Goal: Information Seeking & Learning: Learn about a topic

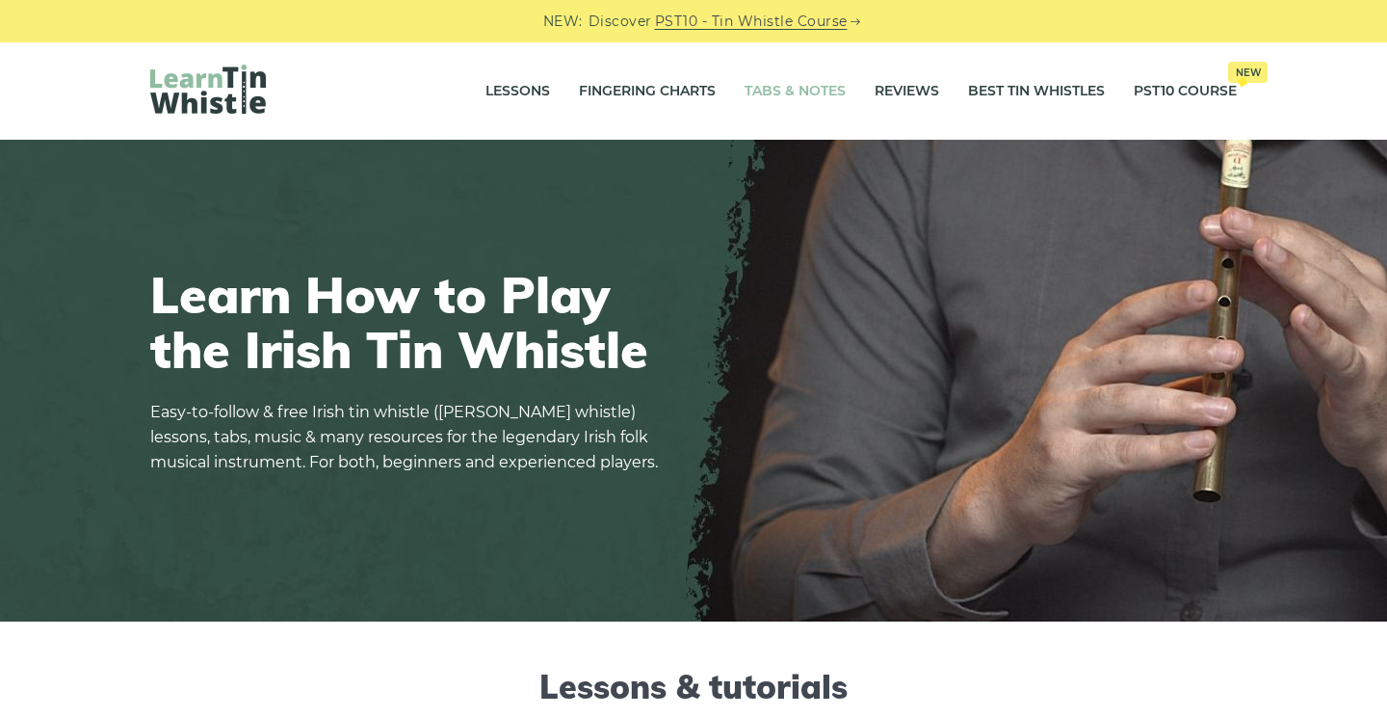
click at [773, 89] on link "Tabs & Notes" at bounding box center [795, 91] width 101 height 48
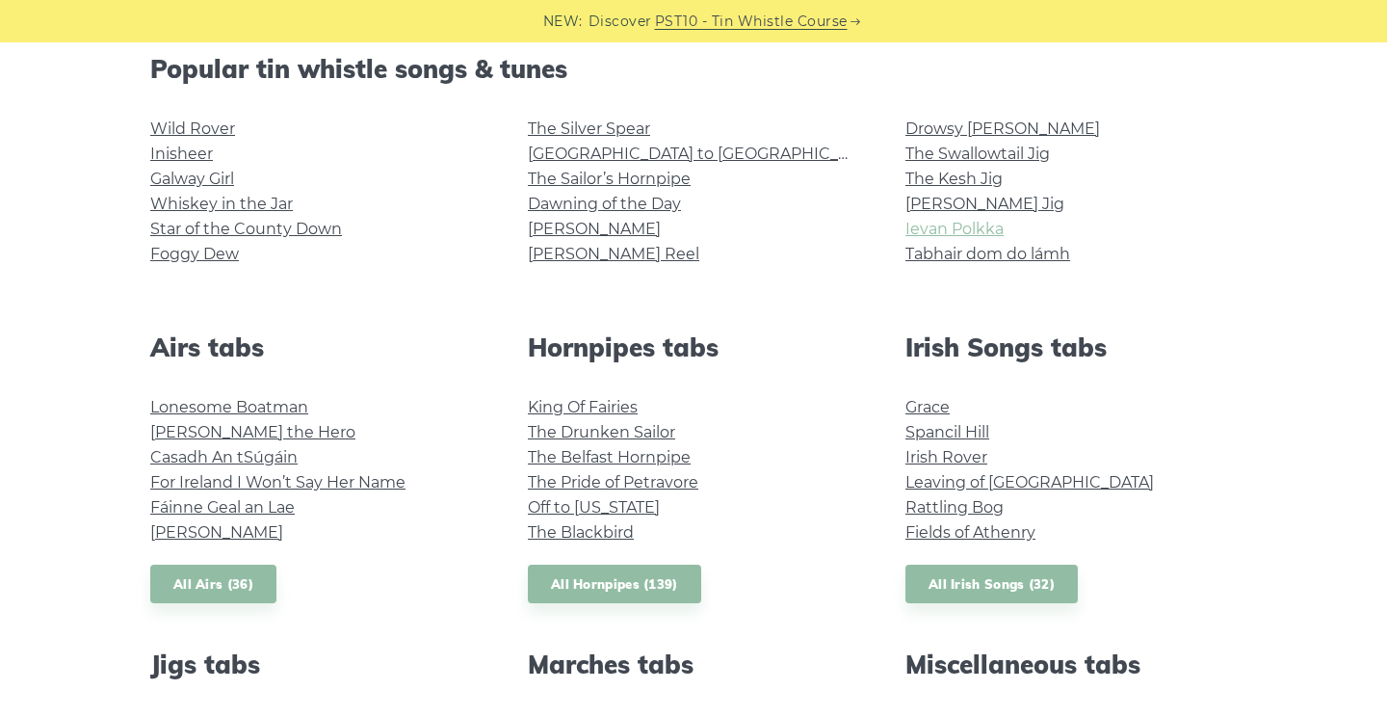
scroll to position [500, 0]
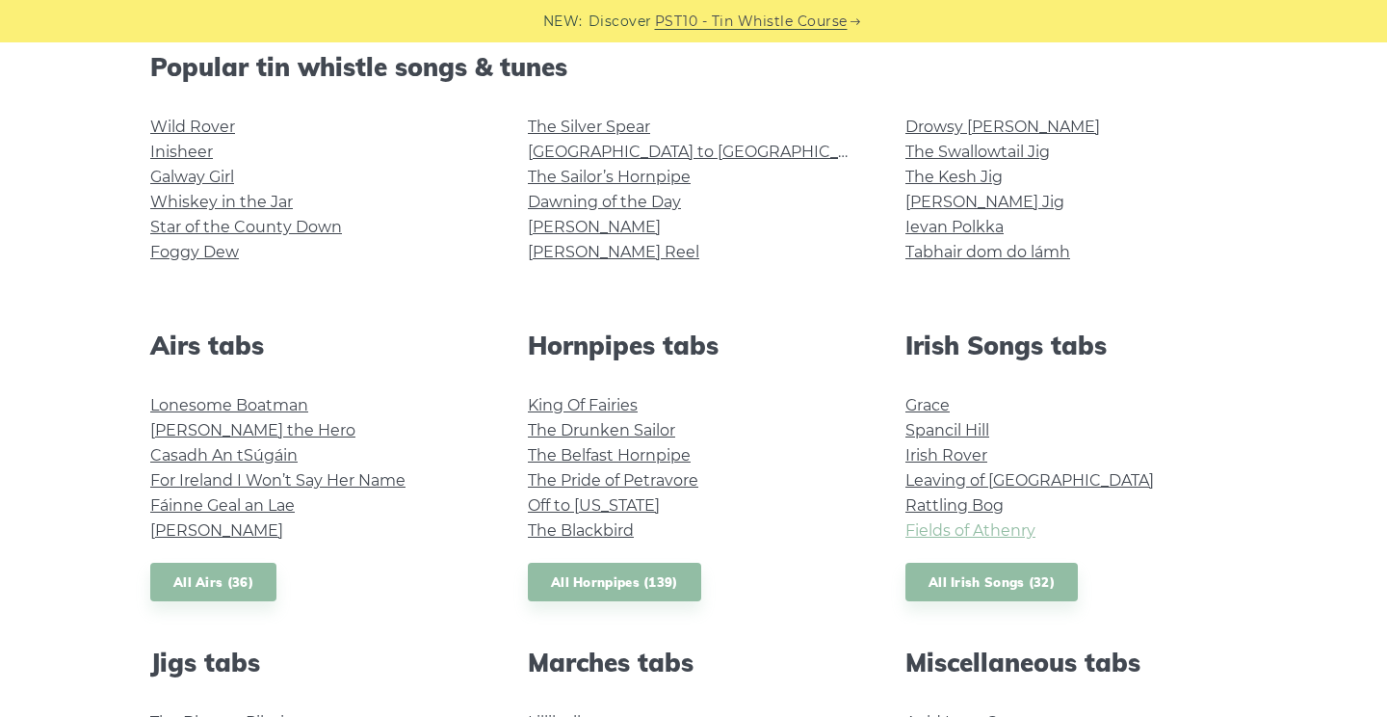
click at [953, 532] on link "Fields of Athenry" at bounding box center [970, 530] width 130 height 18
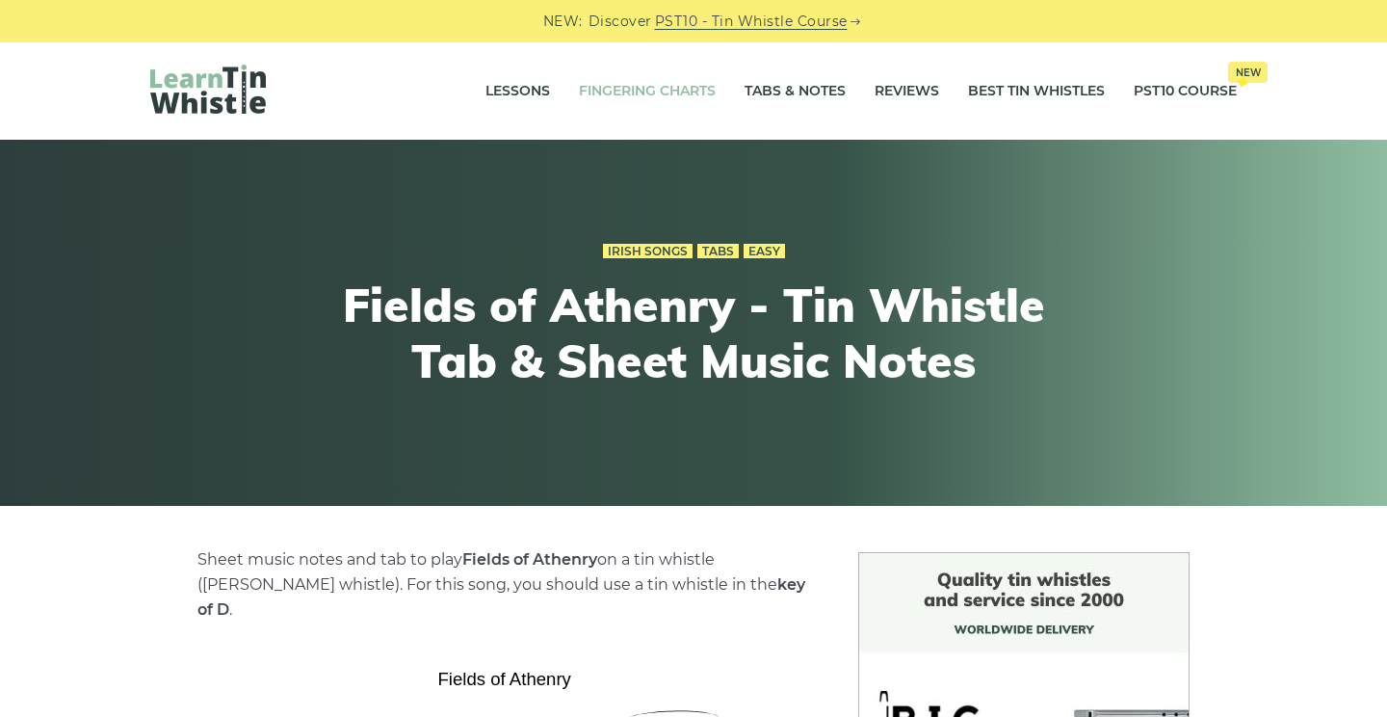
click at [657, 92] on link "Fingering Charts" at bounding box center [647, 91] width 137 height 48
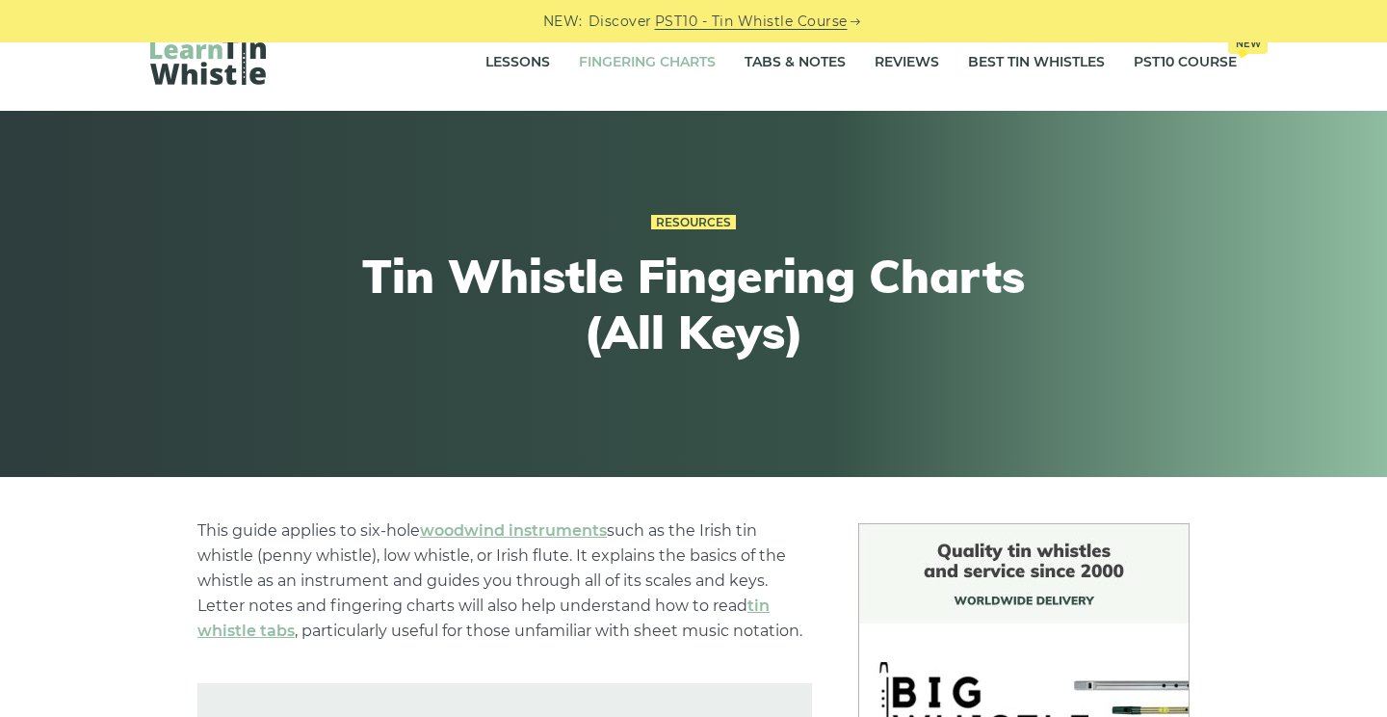
scroll to position [563, 0]
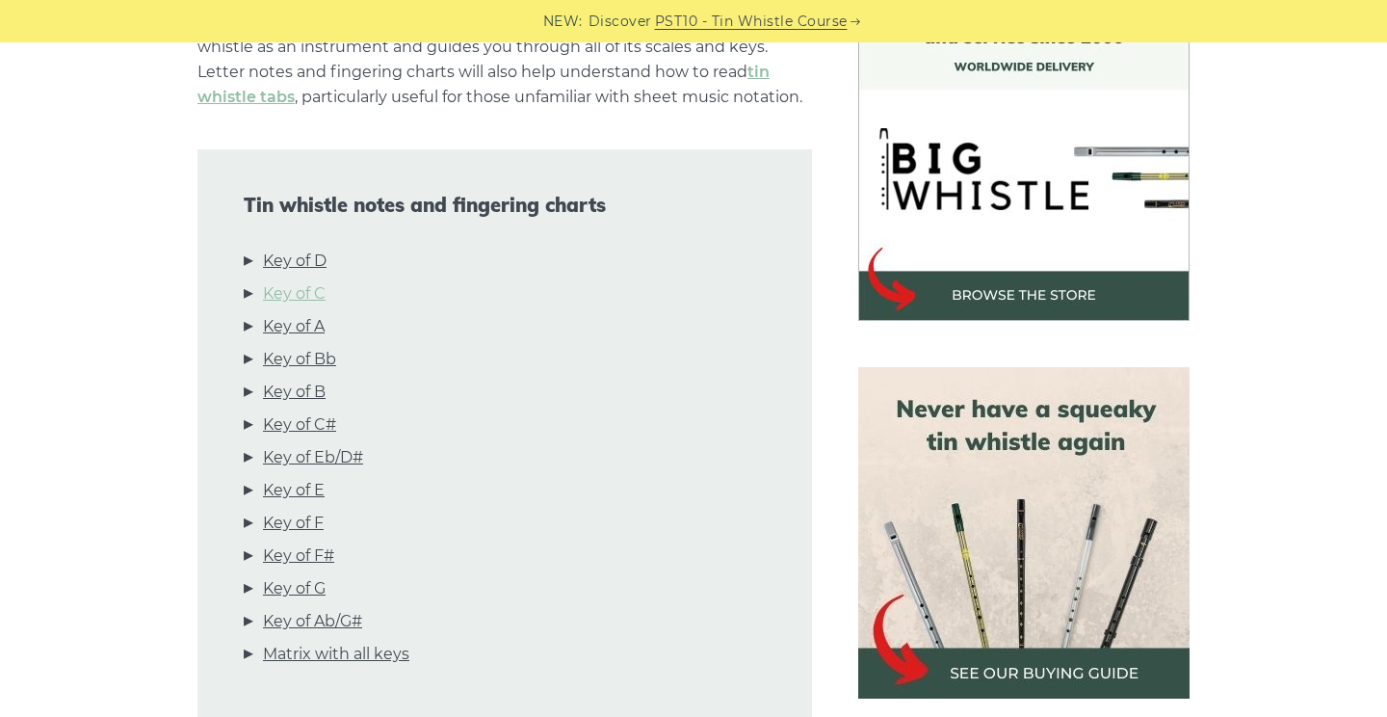
click at [313, 289] on link "Key of C" at bounding box center [294, 293] width 63 height 25
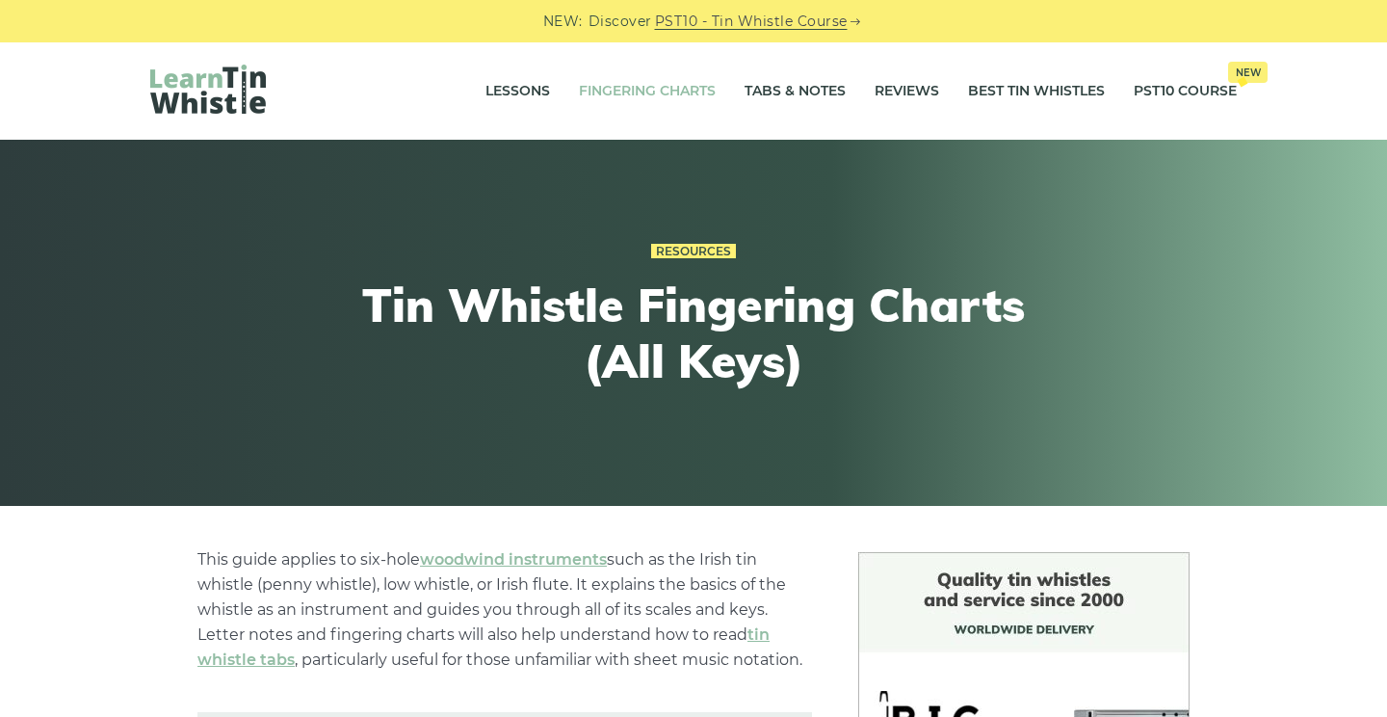
scroll to position [0, 0]
click at [758, 86] on link "Tabs & Notes" at bounding box center [795, 91] width 101 height 48
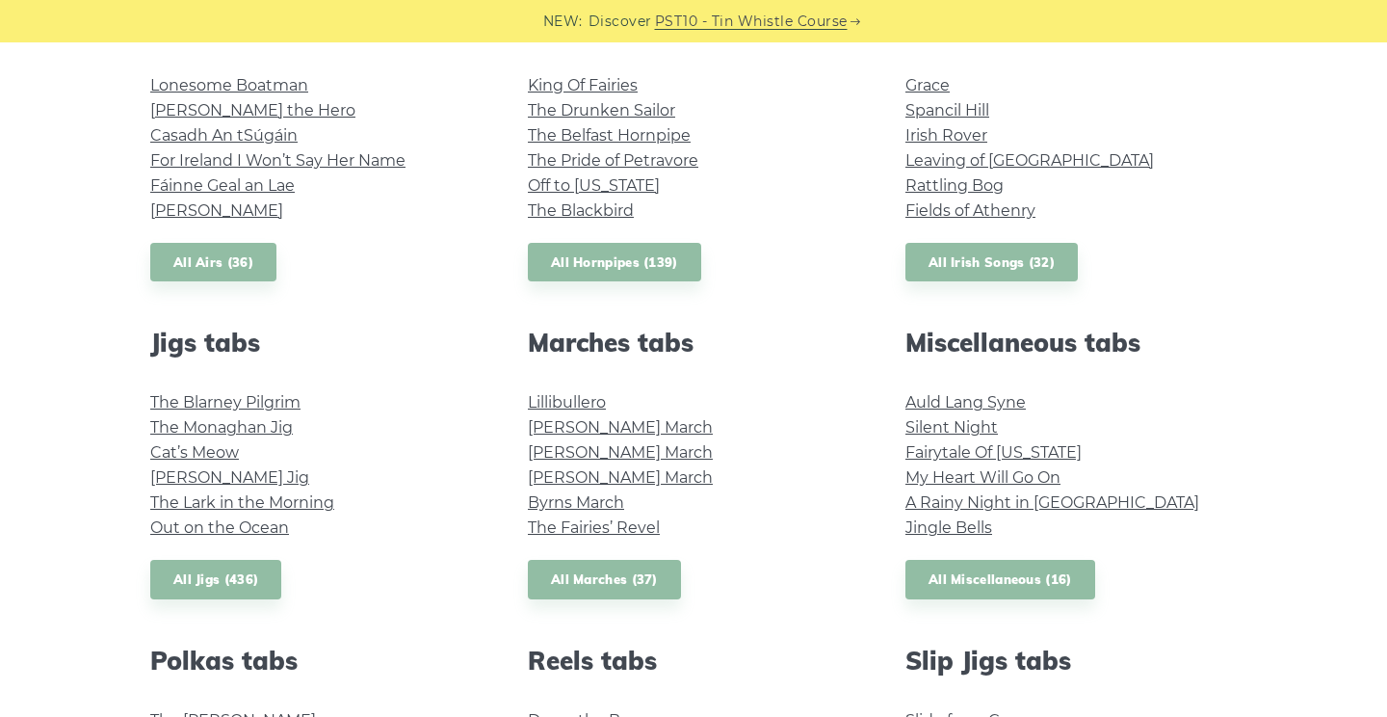
scroll to position [821, 0]
click at [253, 428] on link "The Monaghan Jig" at bounding box center [221, 426] width 143 height 18
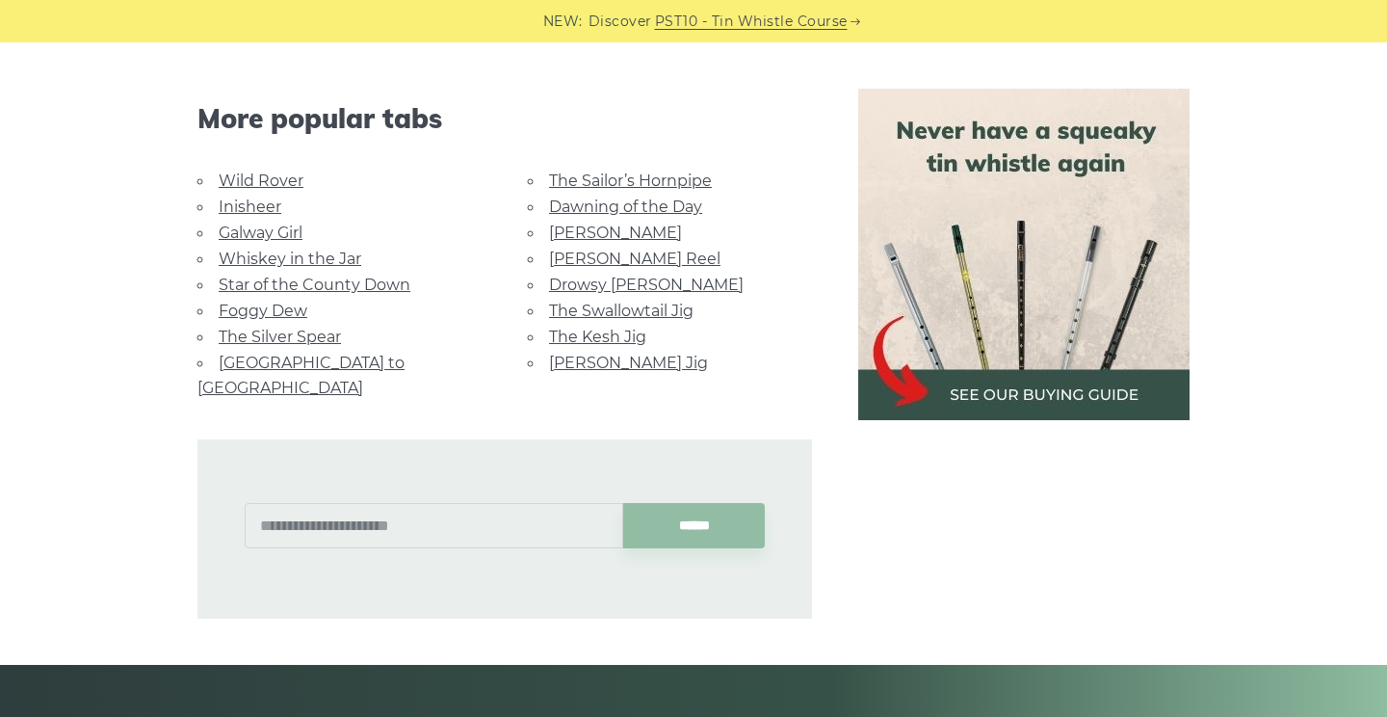
scroll to position [1684, 0]
click at [354, 354] on link "[GEOGRAPHIC_DATA] to [GEOGRAPHIC_DATA]" at bounding box center [300, 375] width 207 height 43
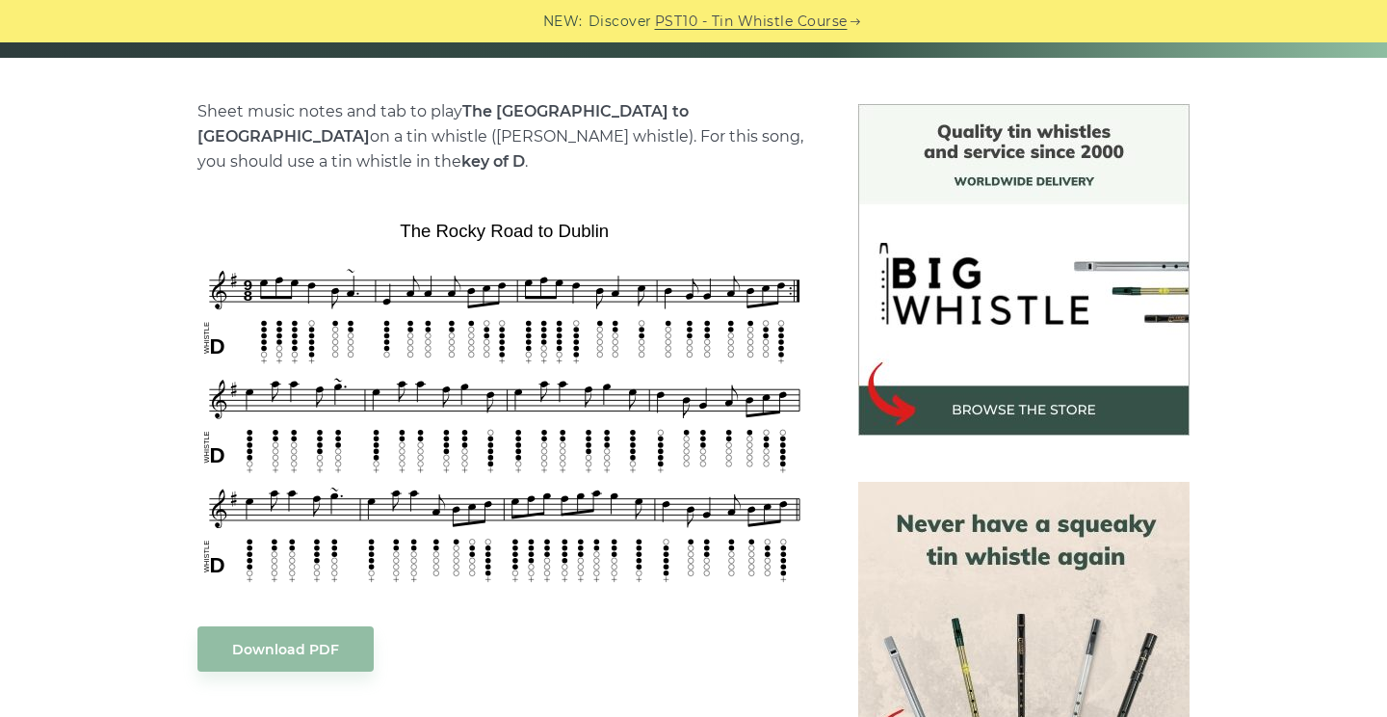
scroll to position [470, 0]
